Goal: Task Accomplishment & Management: Use online tool/utility

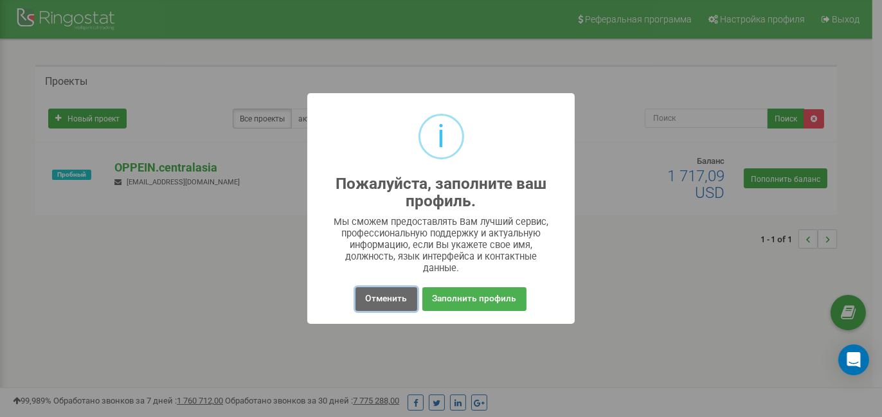
click at [373, 299] on font "Отменить" at bounding box center [387, 298] width 42 height 10
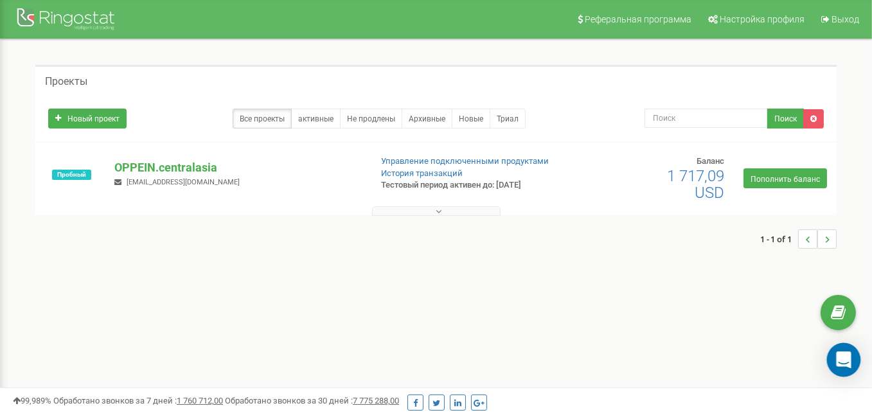
click at [852, 364] on div "Open Intercom Messenger" at bounding box center [844, 360] width 34 height 34
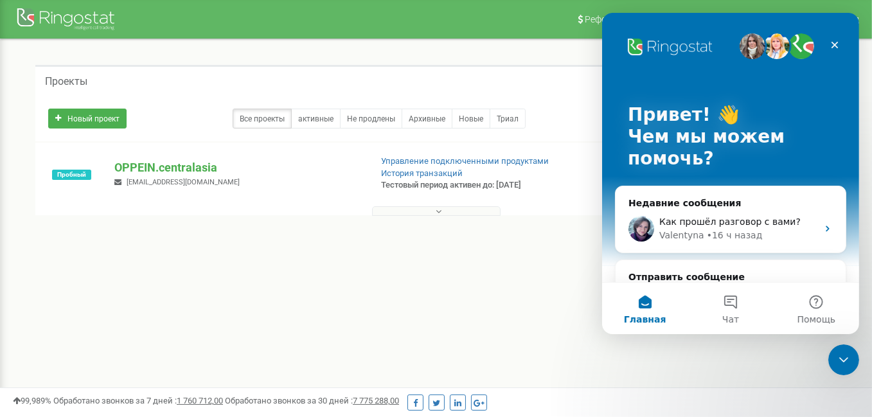
click at [373, 295] on div "Реферальная программа Настройка профиля Выход Проекты Новый проект Все проекты …" at bounding box center [436, 385] width 872 height 771
click at [172, 163] on font "OPPEIN.centralasia" at bounding box center [165, 167] width 103 height 13
click at [837, 46] on icon "Закрыть" at bounding box center [834, 45] width 10 height 10
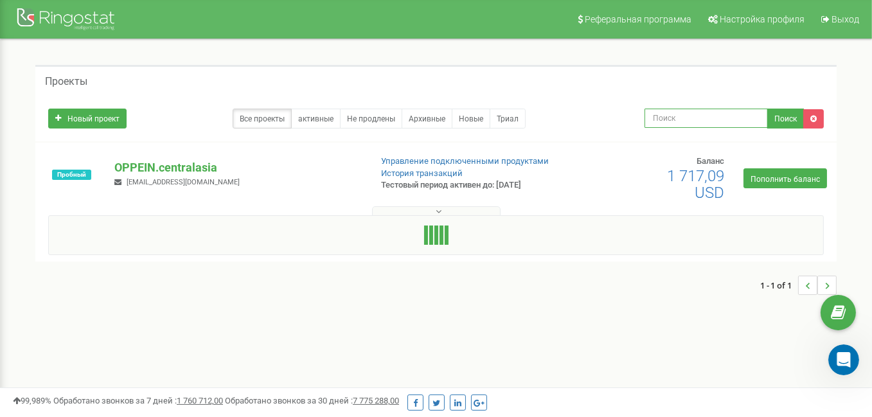
click at [705, 111] on input "text" at bounding box center [706, 118] width 123 height 19
click at [188, 171] on font "OPPEIN.centralasia" at bounding box center [165, 167] width 103 height 13
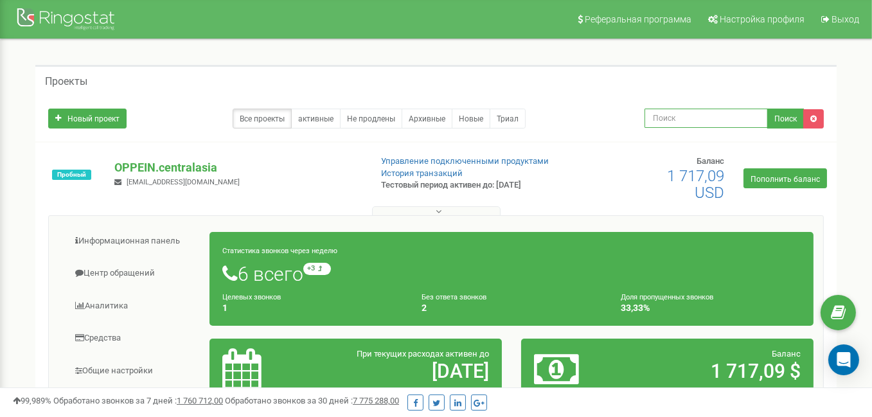
click at [661, 114] on input "text" at bounding box center [706, 118] width 123 height 19
type input "приложение"
click at [787, 119] on font "Поиск" at bounding box center [785, 118] width 22 height 9
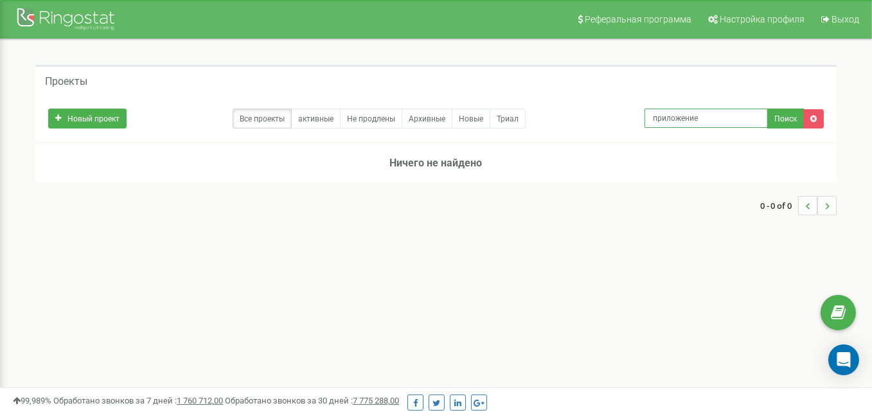
drag, startPoint x: 736, startPoint y: 112, endPoint x: 611, endPoint y: 123, distance: 125.8
click at [611, 123] on div "Новый проект Все проекты активные Не продлены Архивные Новые Триал приложение П…" at bounding box center [436, 115] width 795 height 26
click at [846, 17] on font "Выход" at bounding box center [846, 19] width 28 height 10
